Goal: Transaction & Acquisition: Book appointment/travel/reservation

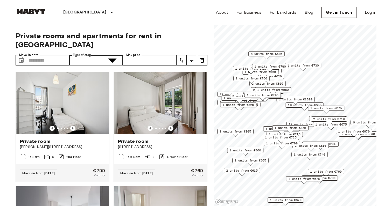
type input "******"
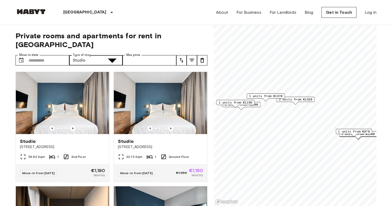
click at [181, 55] on button "tune" at bounding box center [181, 60] width 10 height 10
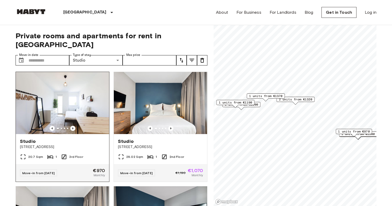
click at [66, 106] on img at bounding box center [62, 103] width 93 height 62
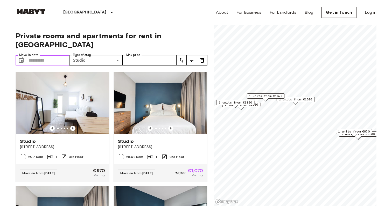
click at [47, 55] on input "Move-in date" at bounding box center [49, 60] width 41 height 10
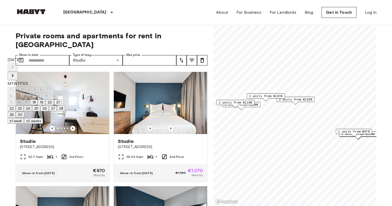
click at [16, 73] on icon "Next month" at bounding box center [13, 76] width 6 height 6
click at [23, 111] on button "18" at bounding box center [19, 109] width 8 height 6
type input "**********"
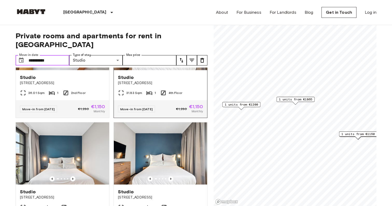
scroll to position [181, 0]
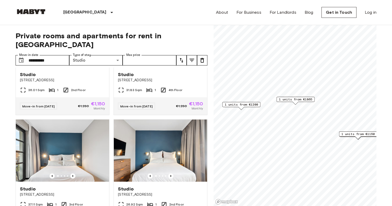
click at [181, 57] on icon "tune" at bounding box center [181, 60] width 6 height 6
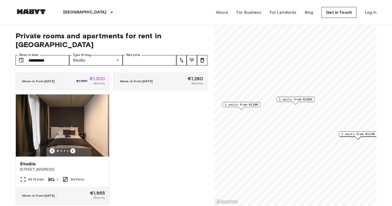
scroll to position [435, 0]
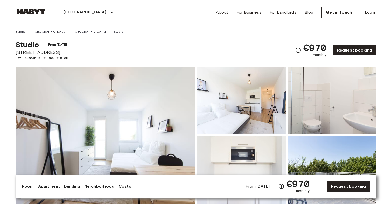
click at [147, 120] on img at bounding box center [105, 136] width 179 height 138
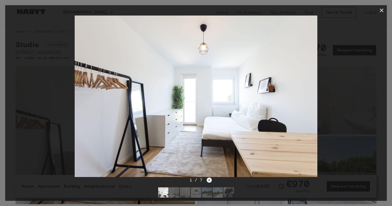
click at [209, 181] on icon "Next image" at bounding box center [209, 180] width 5 height 5
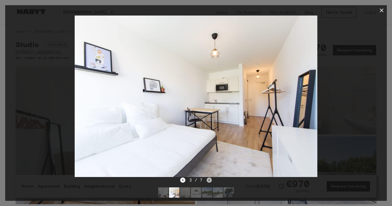
click at [209, 181] on icon "Next image" at bounding box center [209, 180] width 5 height 5
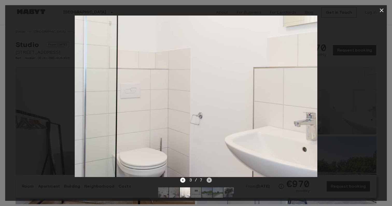
click at [209, 181] on icon "Next image" at bounding box center [209, 180] width 5 height 5
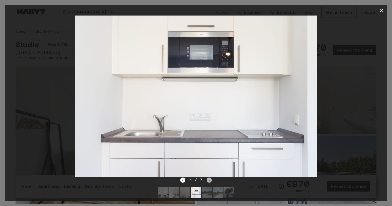
click at [209, 181] on icon "Next image" at bounding box center [209, 180] width 5 height 5
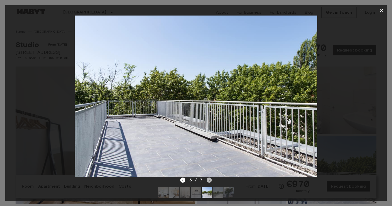
click at [209, 181] on icon "Next image" at bounding box center [209, 180] width 5 height 5
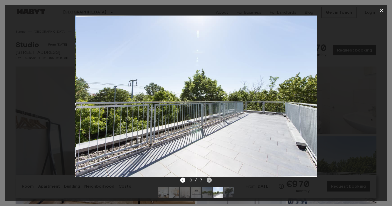
click at [209, 181] on icon "Next image" at bounding box center [209, 180] width 5 height 5
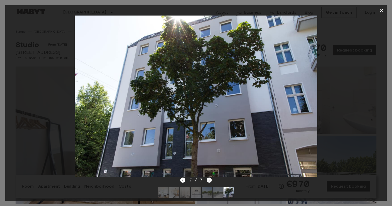
click at [209, 181] on div "7 / 7" at bounding box center [196, 180] width 32 height 6
click at [382, 13] on button "button" at bounding box center [381, 10] width 10 height 10
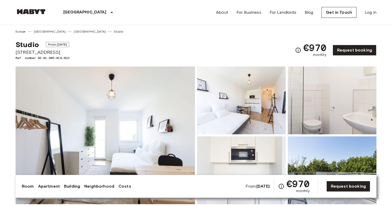
click at [51, 47] on span "From Jan 4 2026" at bounding box center [58, 44] width 24 height 5
